Goal: Task Accomplishment & Management: Manage account settings

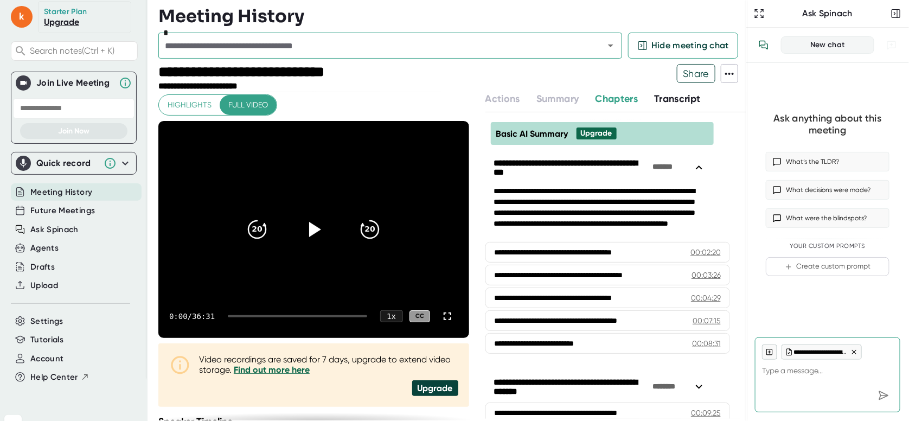
scroll to position [61, 0]
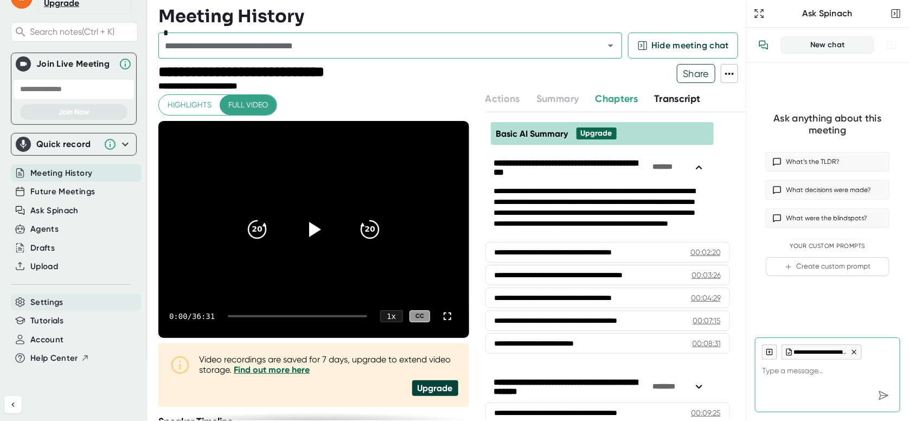
type textarea "x"
click at [46, 302] on span "Settings" at bounding box center [46, 302] width 33 height 12
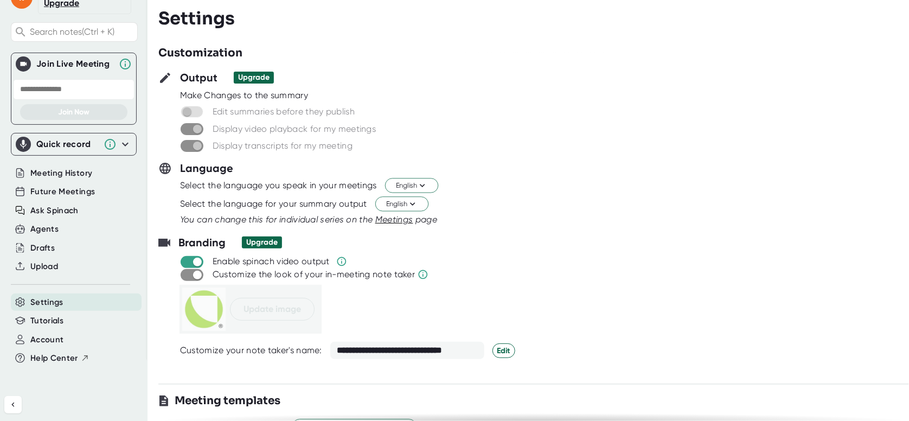
click at [185, 128] on span at bounding box center [192, 129] width 23 height 12
click at [184, 129] on span at bounding box center [192, 129] width 23 height 12
click at [187, 149] on span at bounding box center [192, 146] width 23 height 12
click at [186, 127] on span at bounding box center [192, 129] width 23 height 12
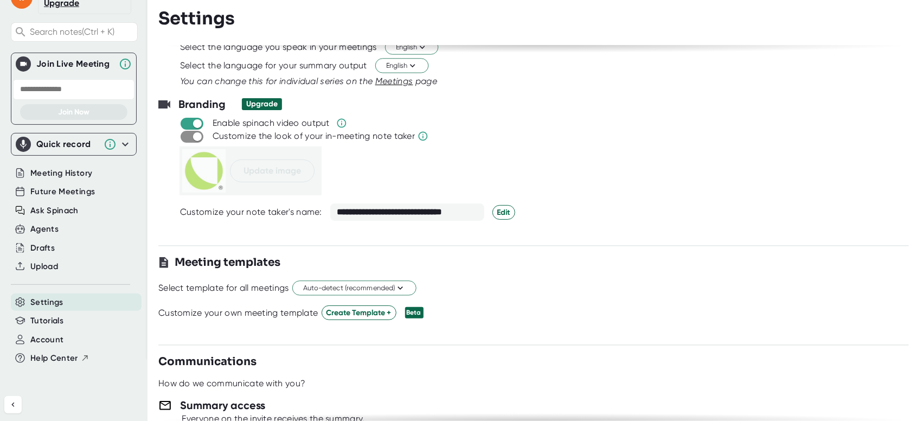
scroll to position [163, 0]
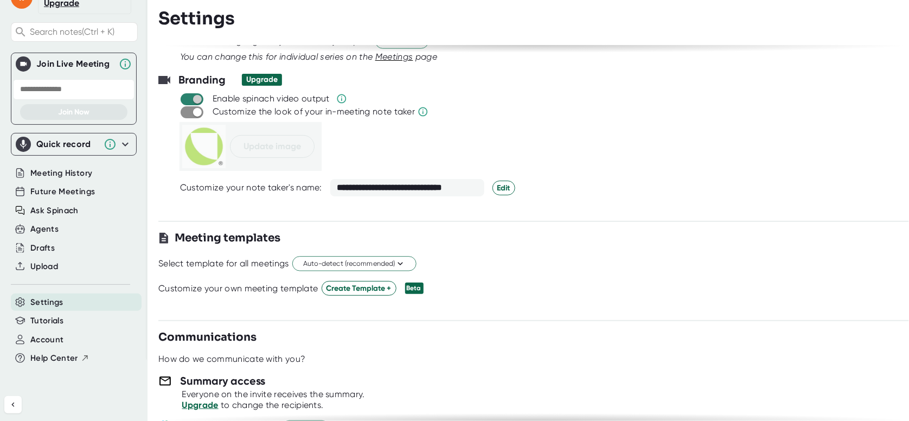
click at [185, 99] on input "checkbox" at bounding box center [197, 99] width 31 height 10
checkbox input "false"
click at [73, 170] on span "Meeting History" at bounding box center [61, 173] width 62 height 12
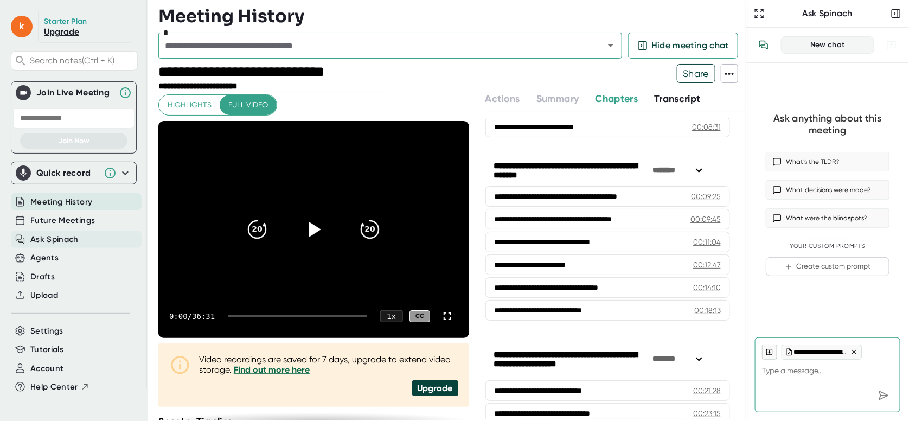
scroll to position [61, 0]
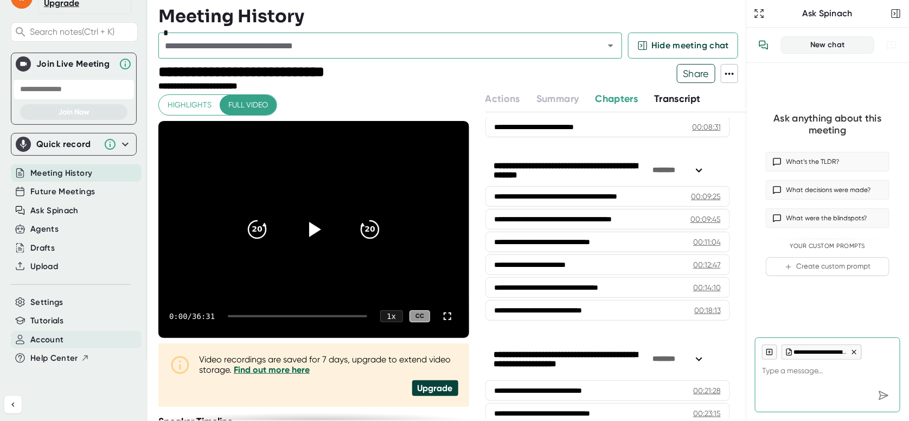
type textarea "x"
click at [59, 338] on span "Account" at bounding box center [46, 340] width 33 height 12
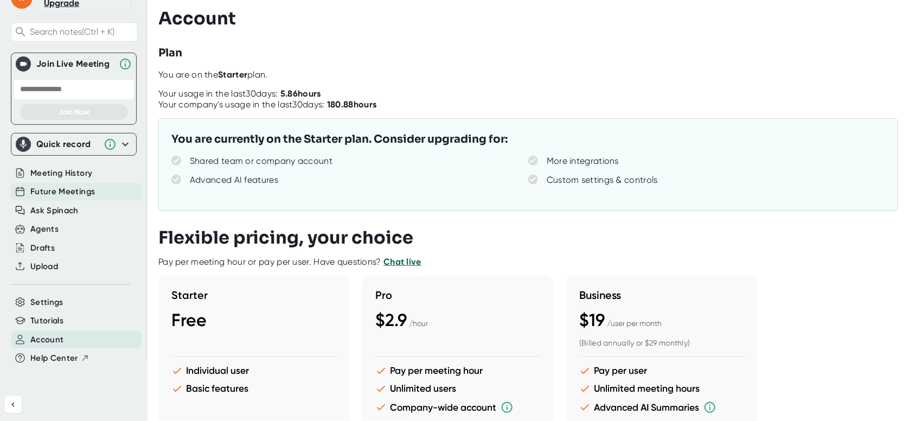
click at [80, 191] on span "Future Meetings" at bounding box center [62, 191] width 65 height 12
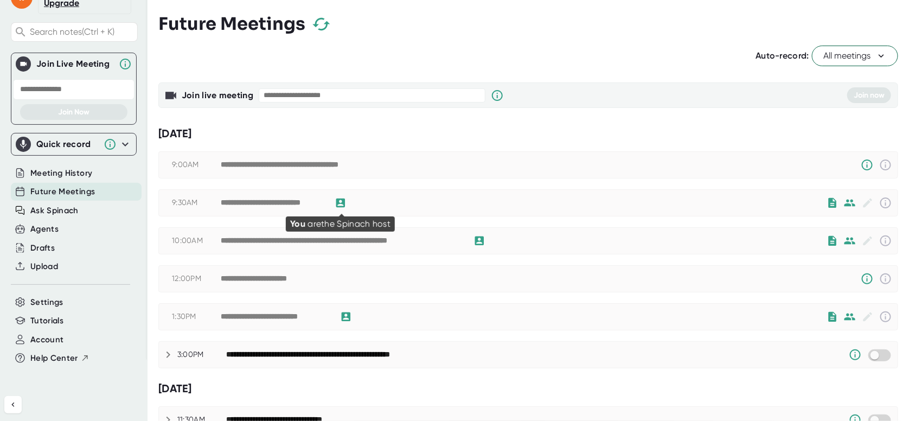
click at [339, 203] on icon at bounding box center [341, 203] width 12 height 12
click at [343, 203] on icon at bounding box center [340, 202] width 9 height 9
click at [338, 203] on icon at bounding box center [340, 202] width 9 height 9
drag, startPoint x: 338, startPoint y: 203, endPoint x: 392, endPoint y: 208, distance: 54.0
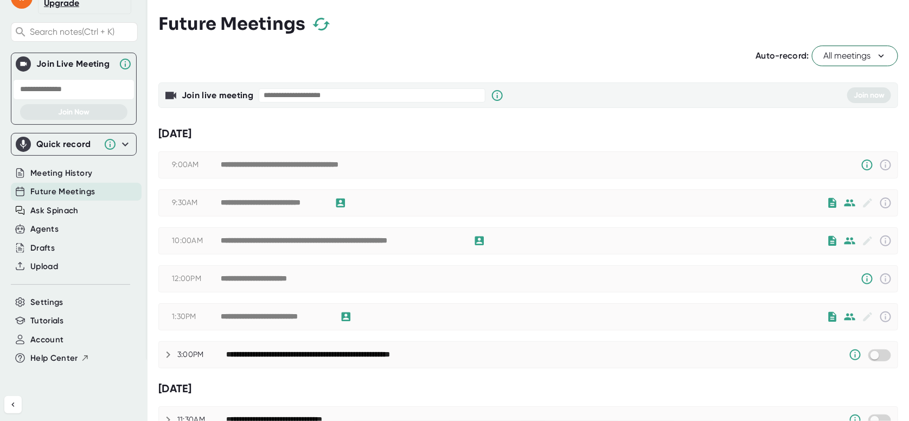
click at [392, 208] on div "**********" at bounding box center [524, 202] width 606 height 13
click at [336, 203] on icon at bounding box center [341, 203] width 12 height 12
click at [863, 206] on icon at bounding box center [867, 202] width 9 height 9
click at [877, 53] on icon at bounding box center [881, 55] width 11 height 11
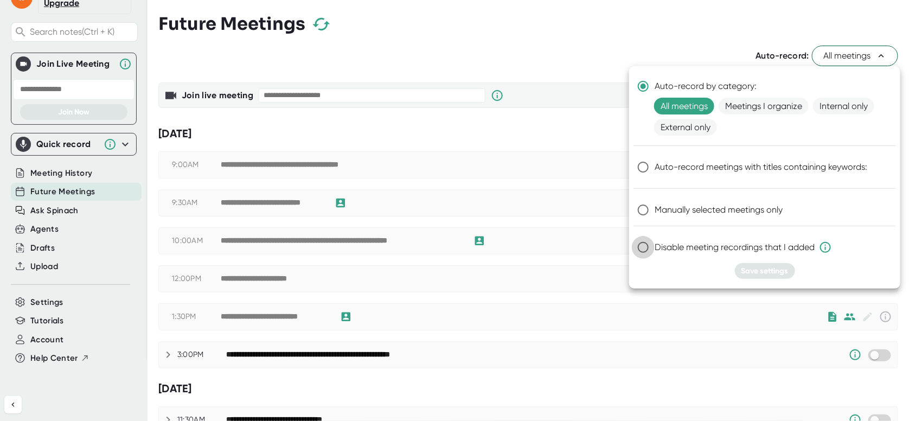
click at [645, 243] on input "Disable meeting recordings that I added" at bounding box center [643, 247] width 23 height 23
radio input "true"
click at [759, 268] on span "Save settings" at bounding box center [764, 270] width 47 height 9
radio input "true"
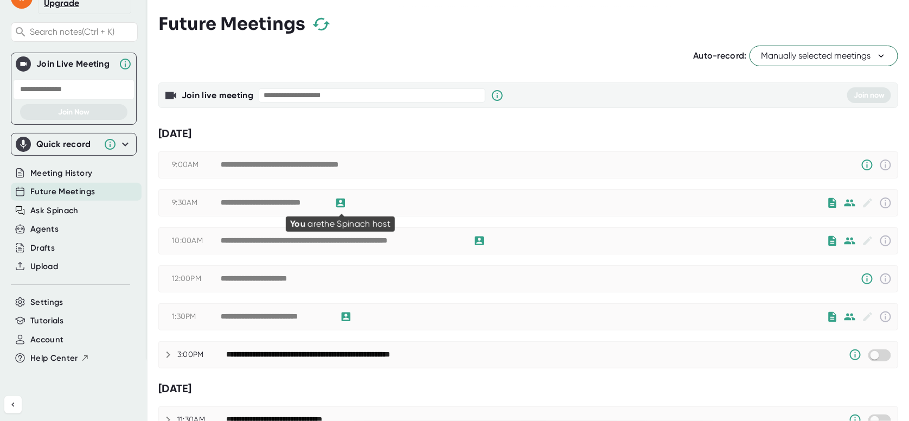
click at [341, 203] on icon at bounding box center [340, 202] width 9 height 9
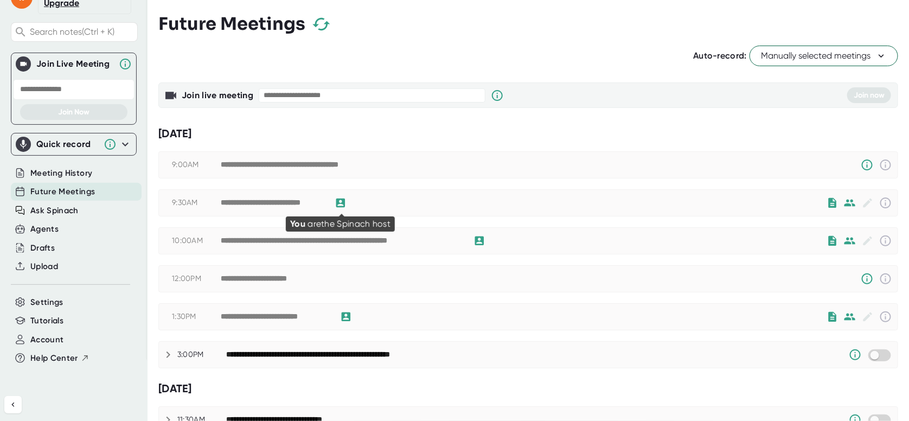
click at [339, 201] on icon at bounding box center [341, 203] width 12 height 12
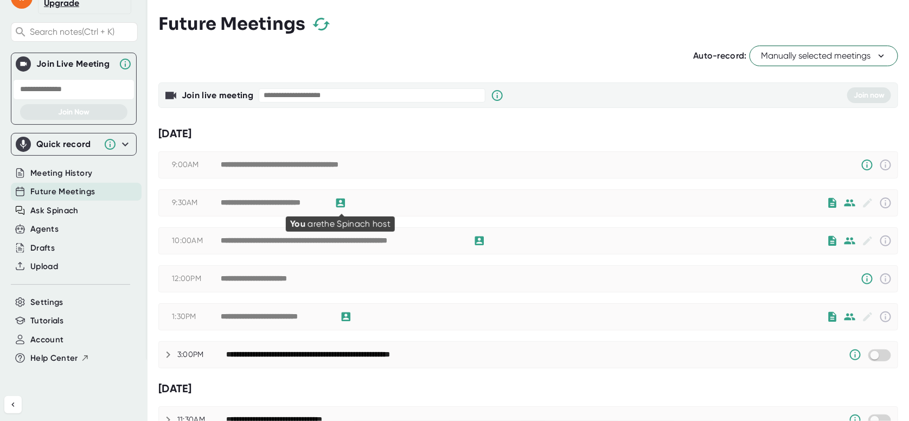
click at [339, 201] on icon at bounding box center [341, 203] width 12 height 12
click at [876, 56] on icon at bounding box center [881, 55] width 11 height 11
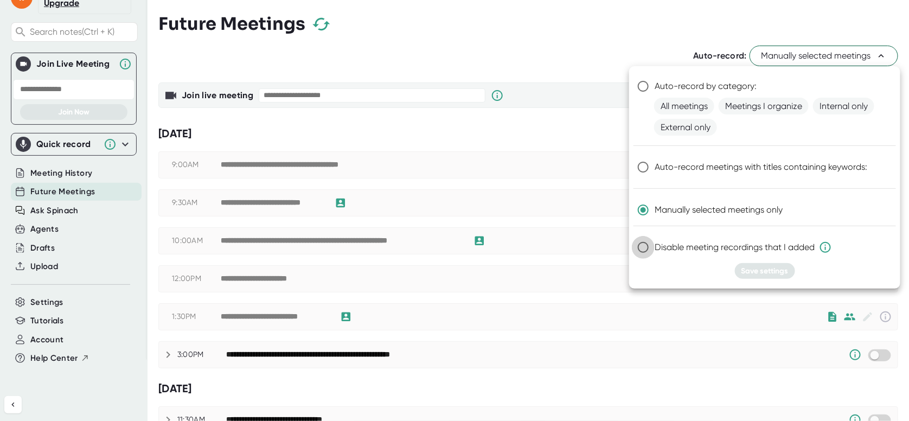
click at [644, 248] on input "Disable meeting recordings that I added" at bounding box center [643, 247] width 23 height 23
radio input "true"
click at [758, 268] on span "Save settings" at bounding box center [764, 270] width 47 height 9
radio input "true"
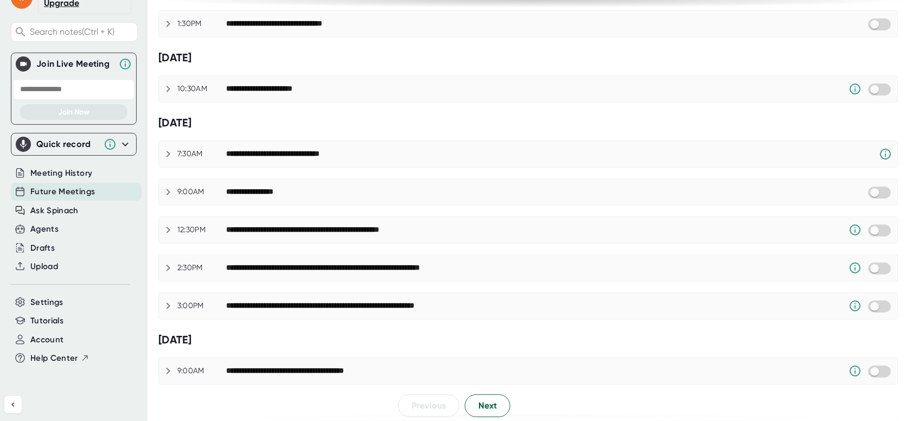
scroll to position [651, 0]
click at [492, 399] on span "Next" at bounding box center [487, 405] width 18 height 13
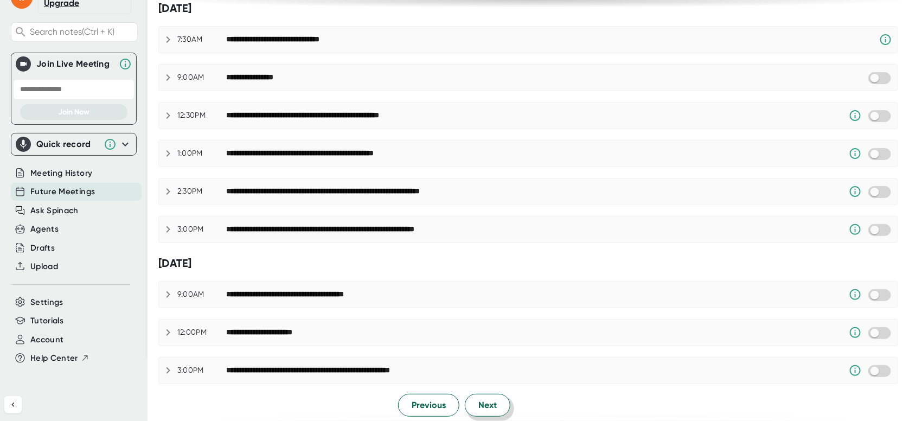
click at [496, 398] on button "Next" at bounding box center [488, 405] width 46 height 23
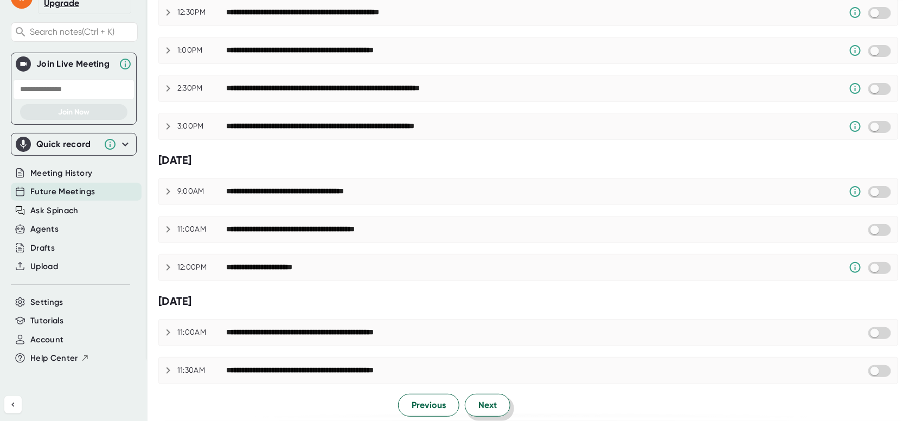
click at [490, 394] on button "Next" at bounding box center [488, 405] width 46 height 23
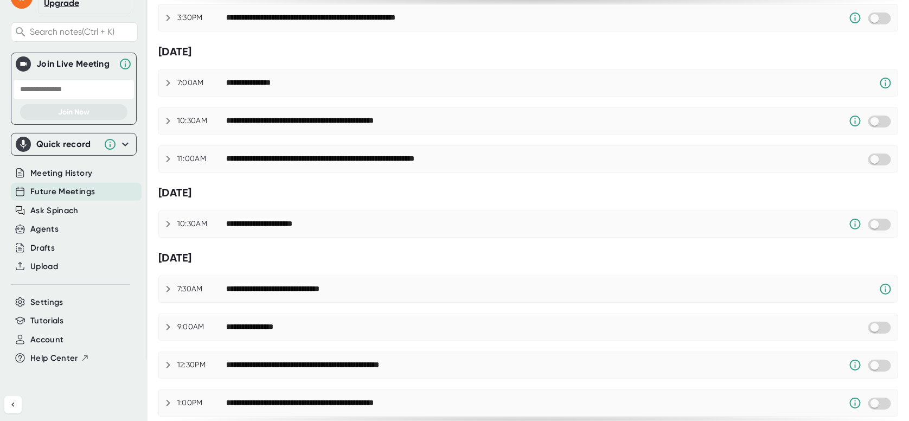
scroll to position [294, 0]
